Goal: Information Seeking & Learning: Learn about a topic

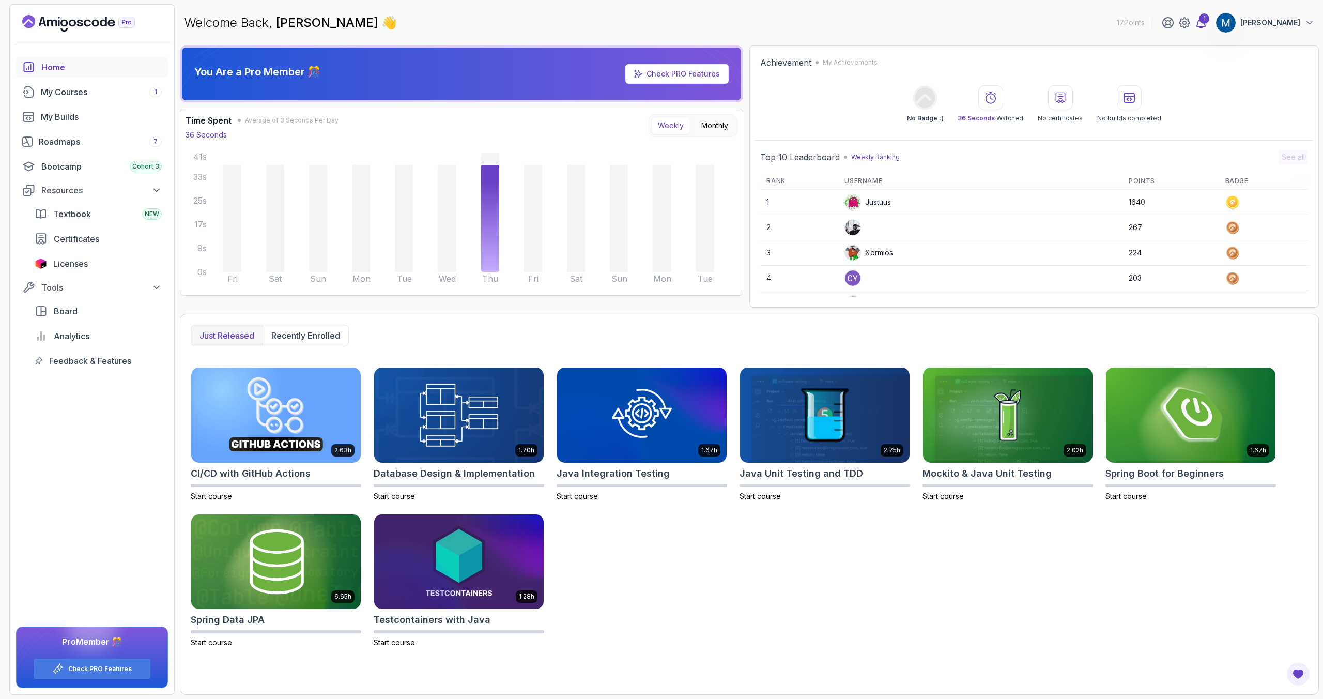
click at [1205, 24] on icon at bounding box center [1201, 23] width 12 height 12
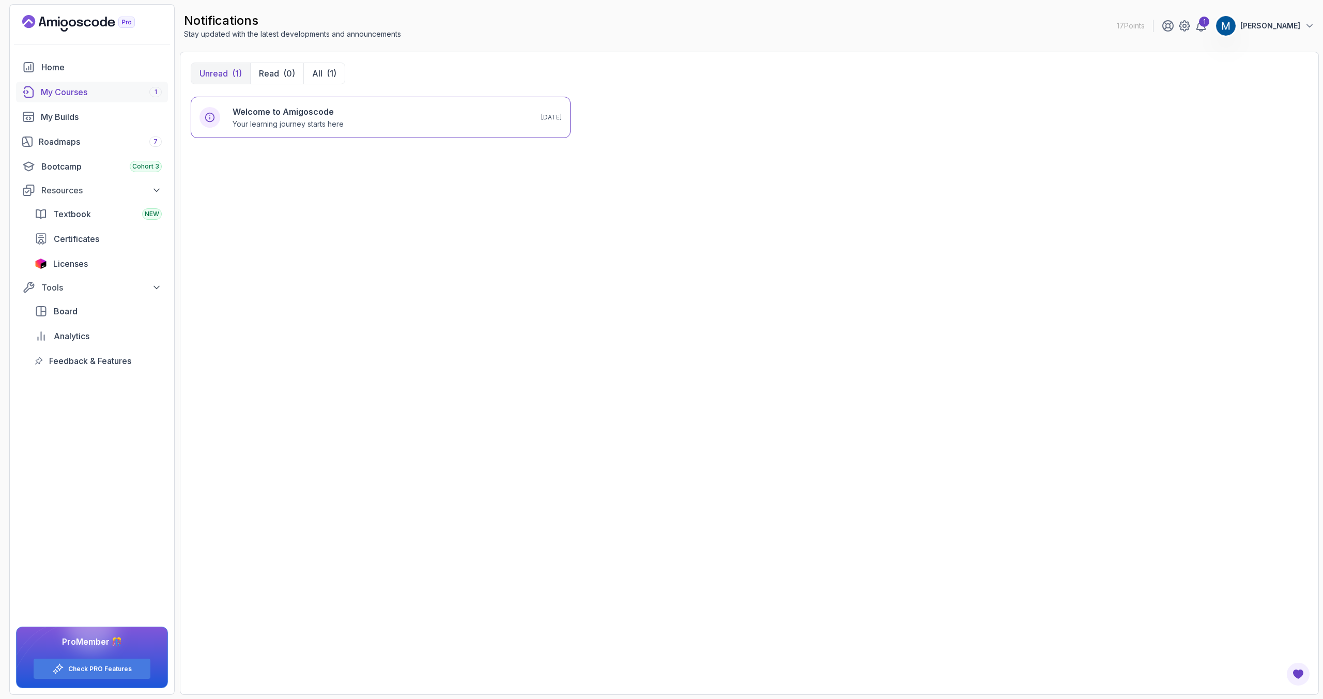
click at [68, 90] on div "My Courses 1" at bounding box center [101, 92] width 121 height 12
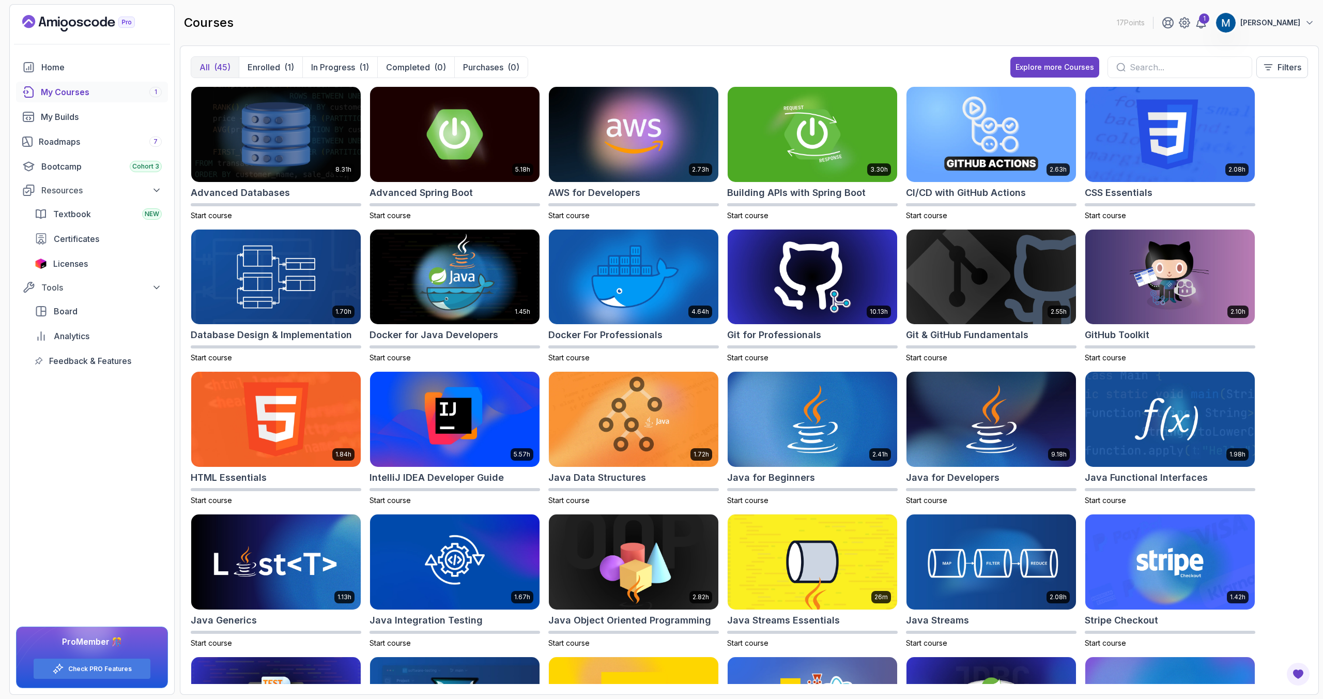
click at [1269, 20] on p "[PERSON_NAME]" at bounding box center [1271, 23] width 60 height 10
click at [1242, 95] on link "Billing" at bounding box center [1253, 100] width 123 height 25
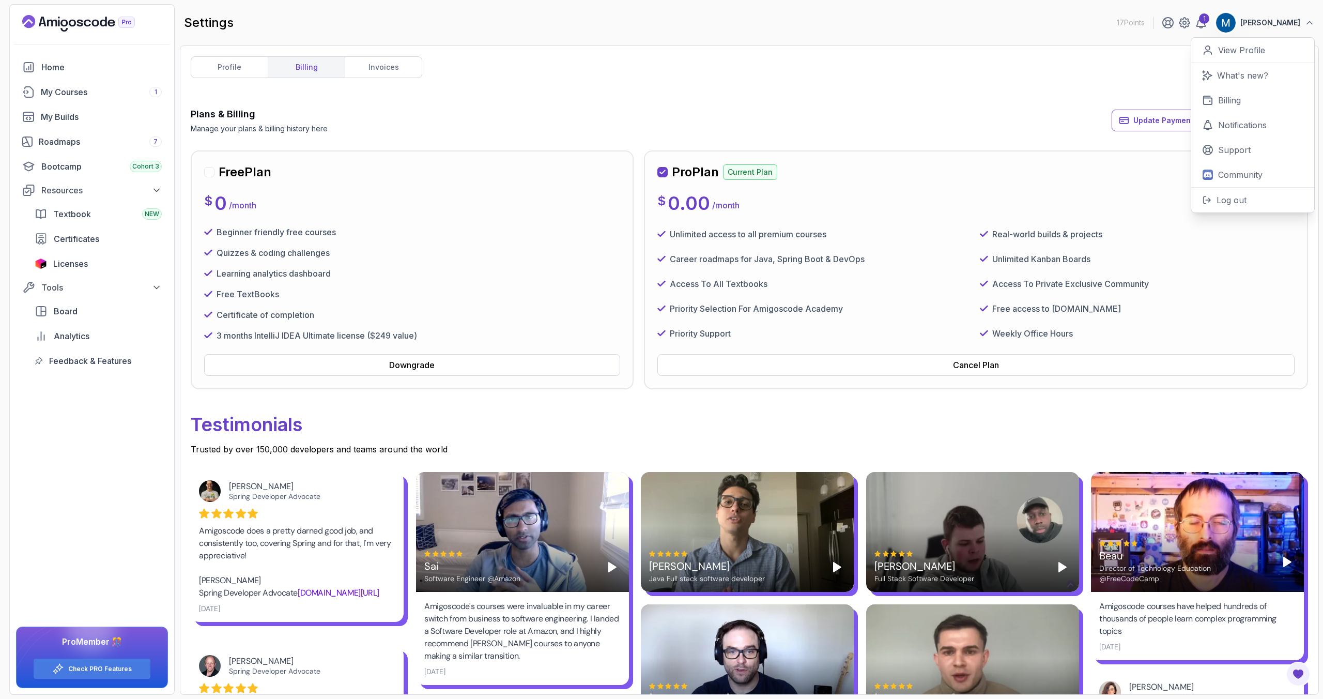
click at [756, 127] on div "Plans & Billing Manage your plans & billing history here Update Payment Details…" at bounding box center [750, 120] width 1118 height 27
drag, startPoint x: 1180, startPoint y: 168, endPoint x: 1247, endPoint y: 158, distance: 67.9
click at [1247, 158] on div "Pro Plan Current Plan Next Payment: [DATE] $ 0.00 / month Unlimited access to a…" at bounding box center [976, 269] width 664 height 239
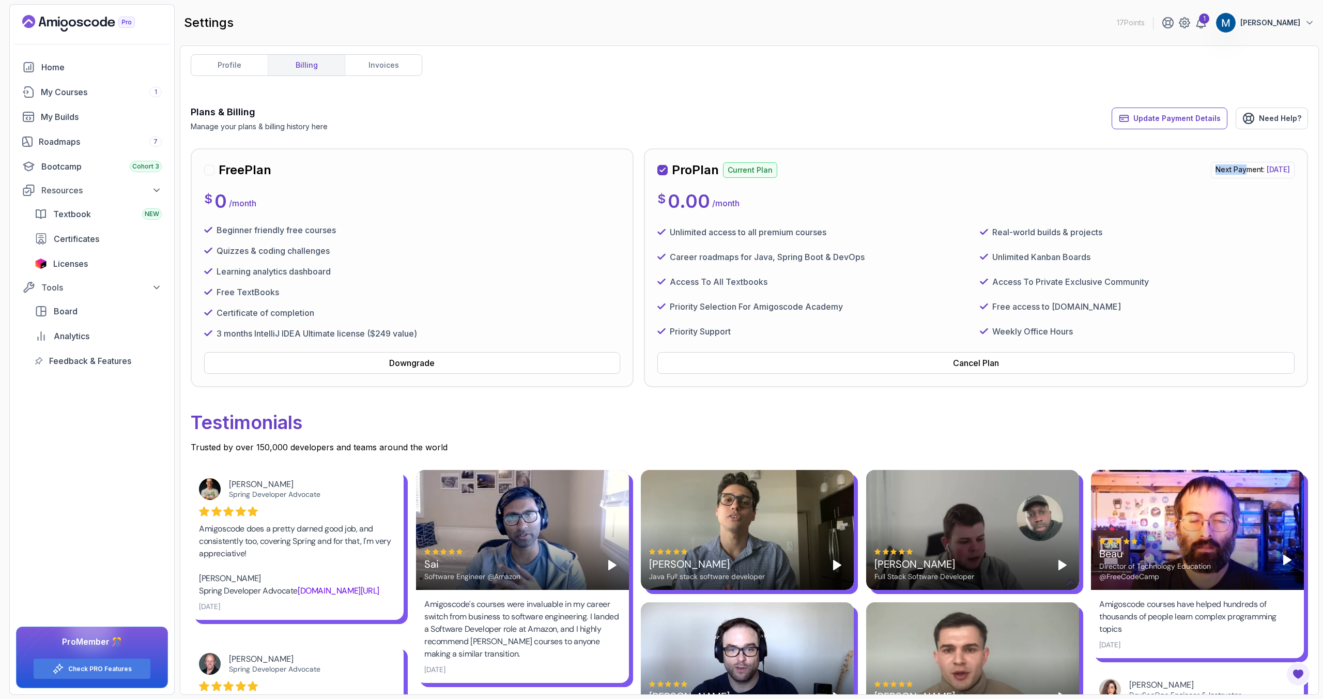
scroll to position [17, 0]
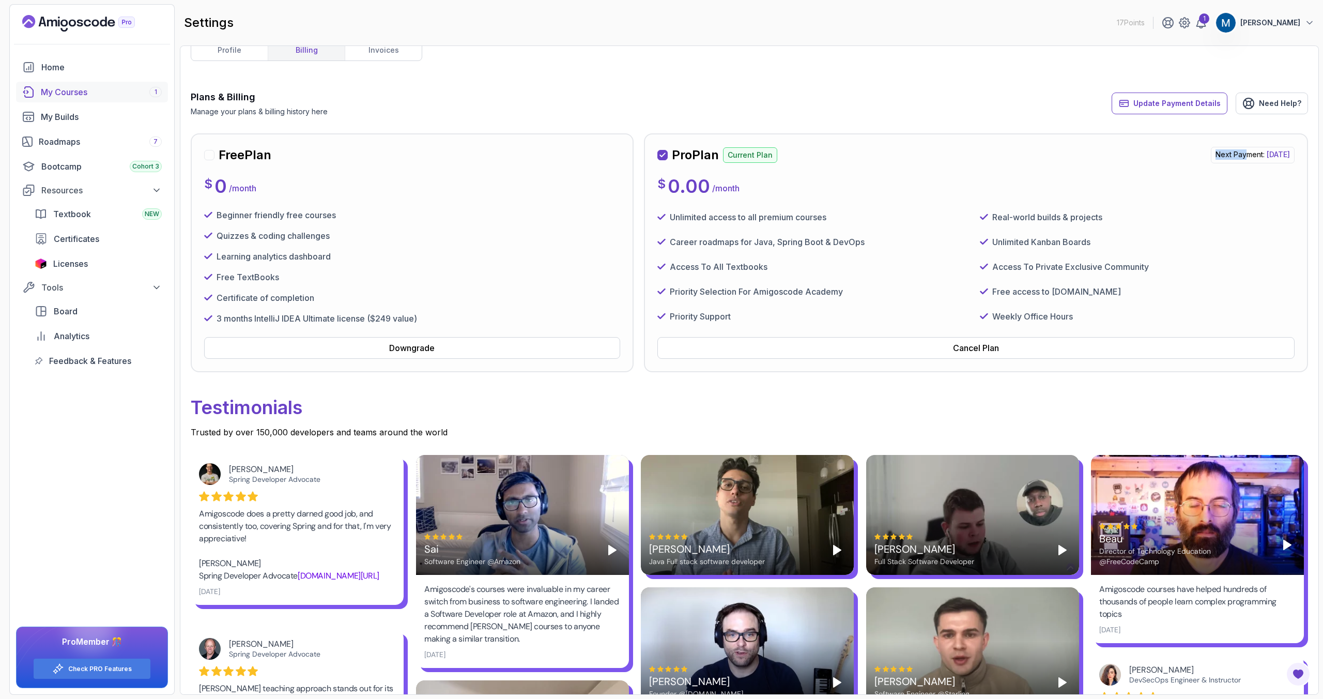
click at [77, 86] on div "My Courses 1" at bounding box center [101, 92] width 121 height 12
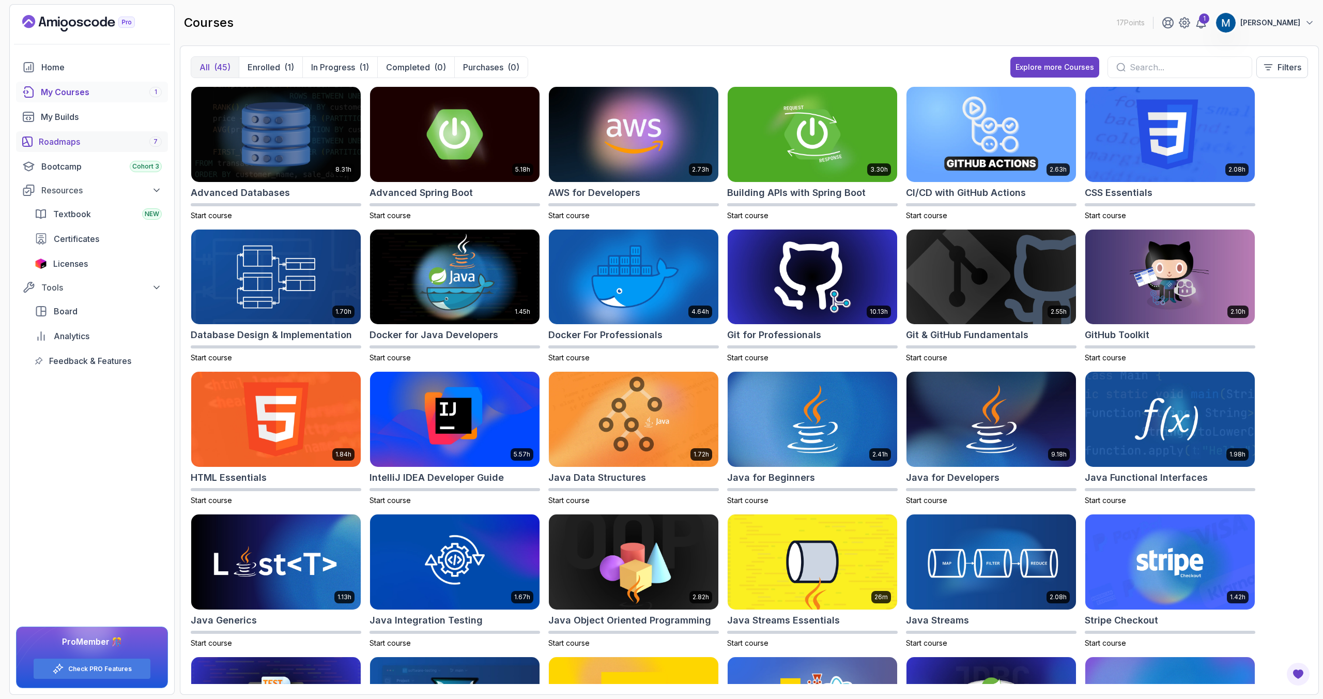
click at [63, 142] on div "Roadmaps 7" at bounding box center [100, 141] width 123 height 12
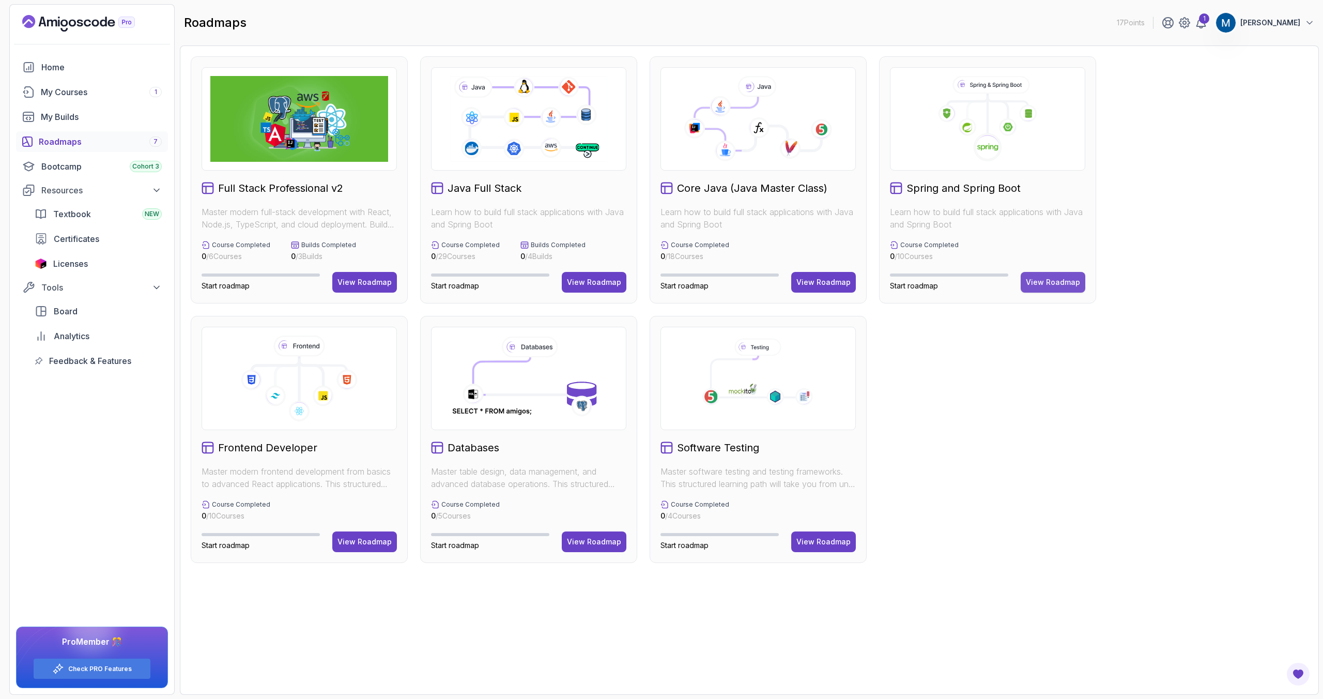
click at [1056, 278] on div "View Roadmap" at bounding box center [1053, 282] width 54 height 10
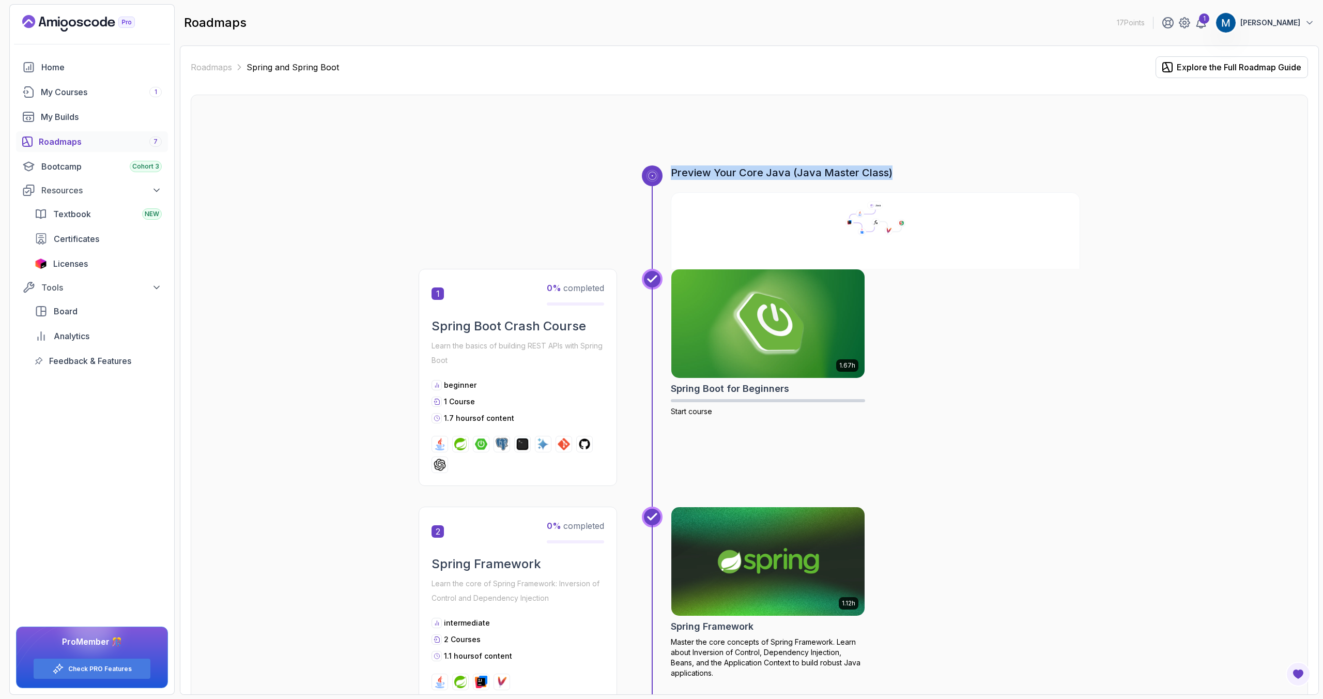
drag, startPoint x: 674, startPoint y: 171, endPoint x: 950, endPoint y: 174, distance: 276.1
click at [950, 174] on h3 "Preview Your Core Java (Java Master Class)" at bounding box center [875, 172] width 409 height 14
click at [764, 314] on img at bounding box center [768, 324] width 203 height 114
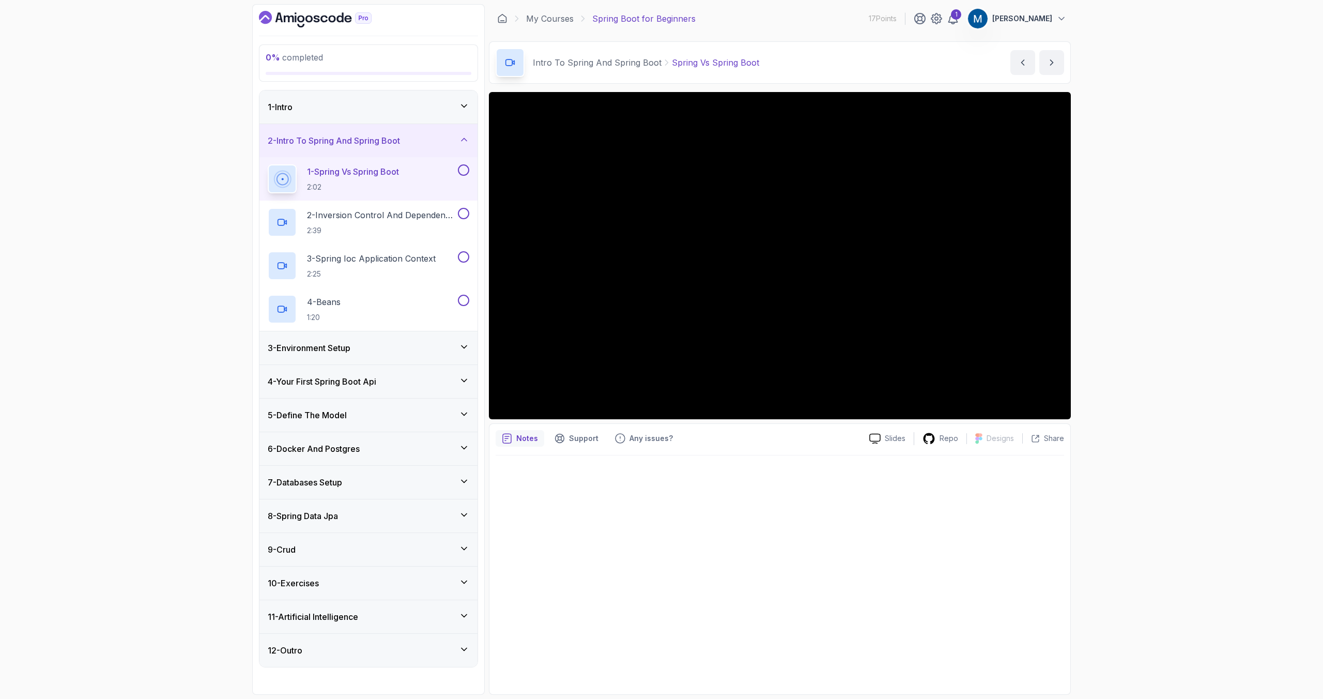
click at [306, 103] on div "1 - Intro" at bounding box center [369, 107] width 202 height 12
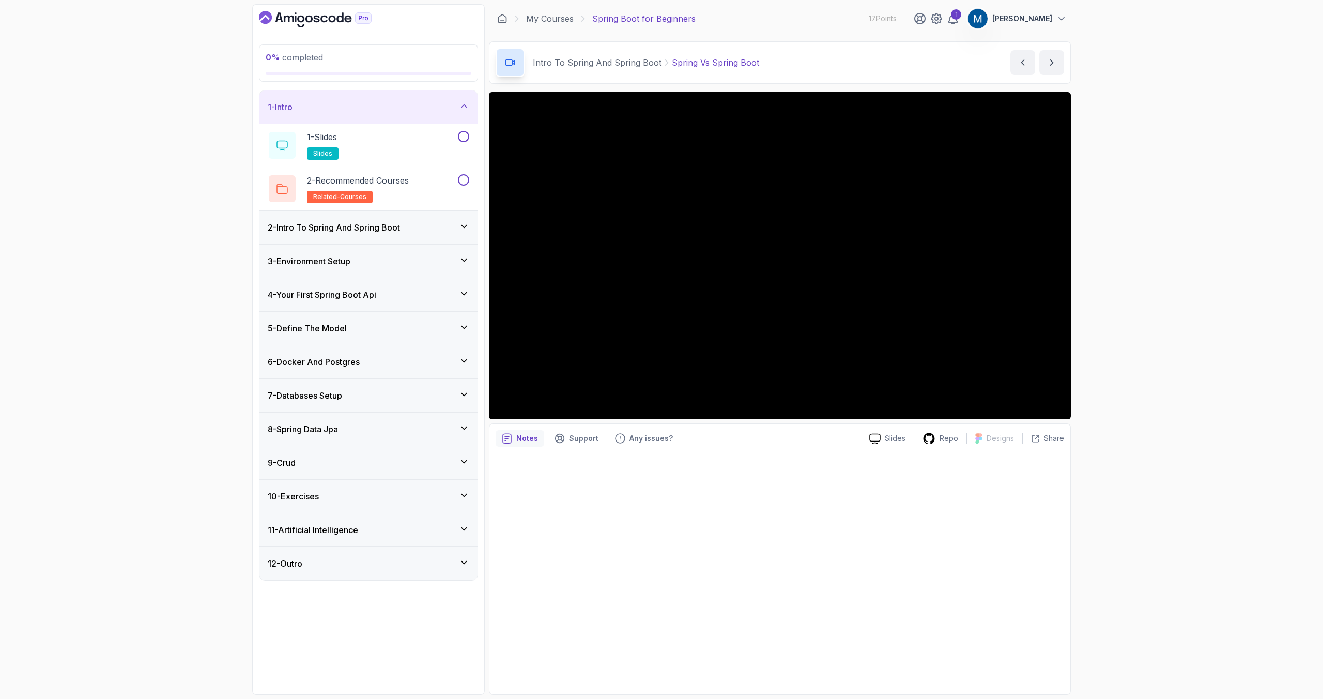
click at [294, 364] on h3 "6 - Docker And Postgres" at bounding box center [314, 362] width 92 height 12
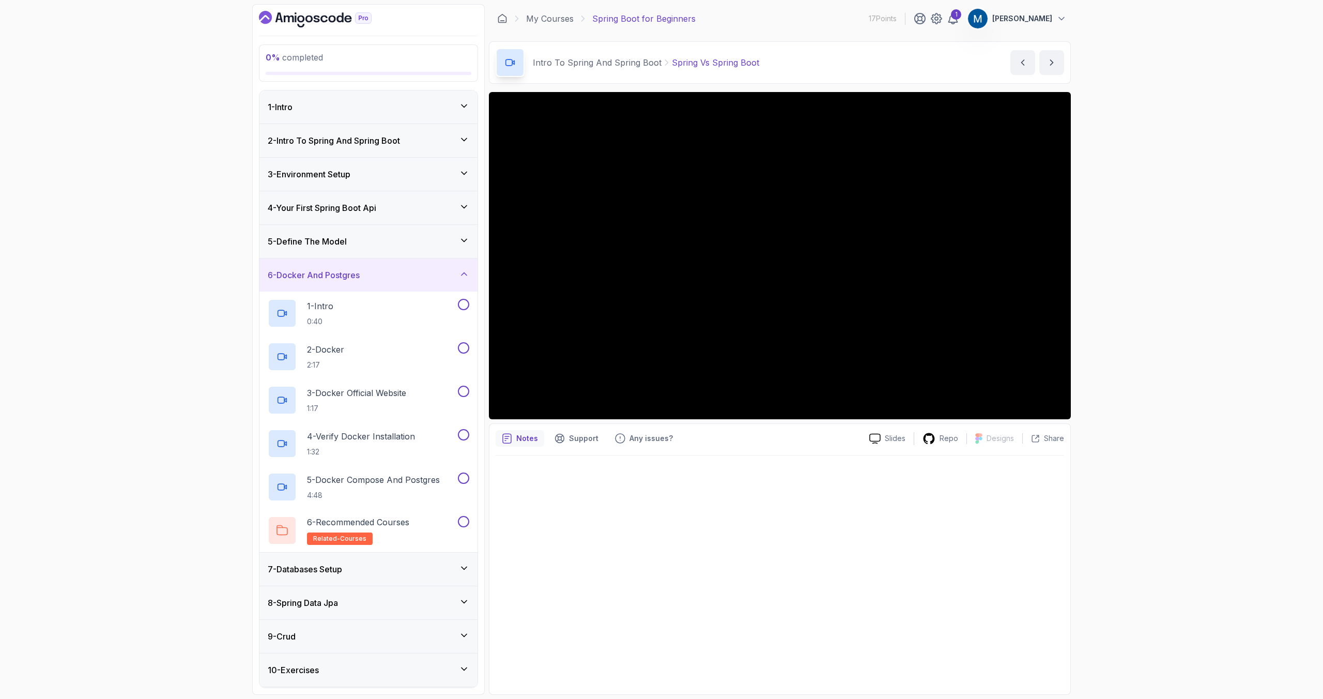
click at [332, 280] on h3 "6 - Docker And Postgres" at bounding box center [314, 275] width 92 height 12
